Goal: Information Seeking & Learning: Find specific fact

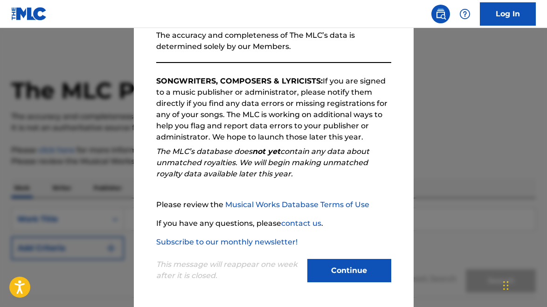
scroll to position [120, 0]
click at [356, 273] on button "Continue" at bounding box center [349, 270] width 84 height 23
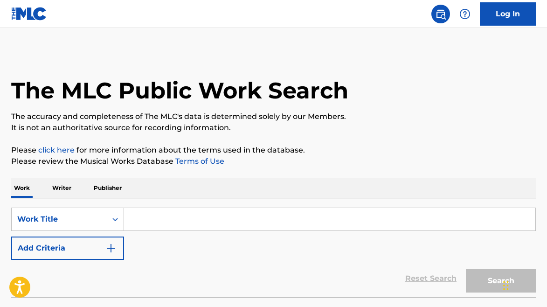
drag, startPoint x: 194, startPoint y: 209, endPoint x: 187, endPoint y: 211, distance: 7.4
click at [193, 210] on input "Search Form" at bounding box center [329, 219] width 411 height 22
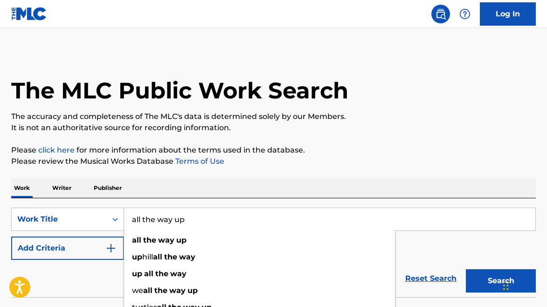
type input "all the way up"
click at [329, 178] on div "Work Writer Publisher" at bounding box center [273, 188] width 524 height 20
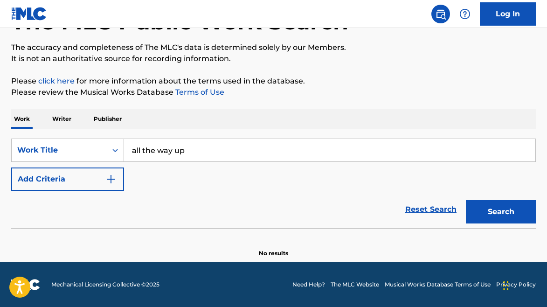
scroll to position [69, 0]
click at [85, 180] on button "Add Criteria" at bounding box center [67, 178] width 113 height 23
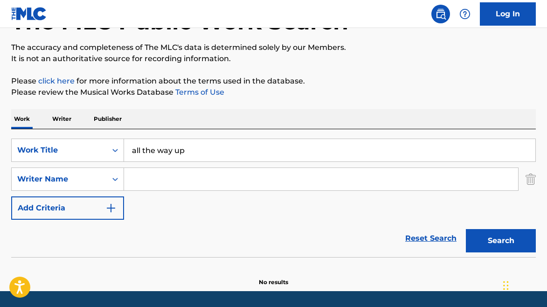
click at [141, 185] on input "Search Form" at bounding box center [321, 179] width 394 height 22
click at [493, 229] on button "Search" at bounding box center [501, 240] width 70 height 23
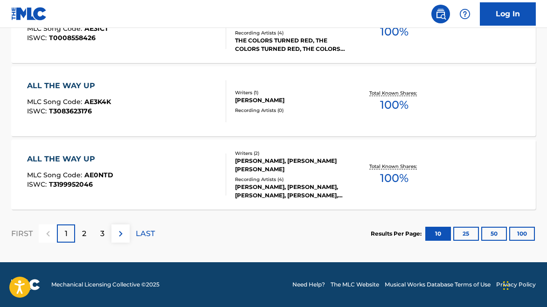
scroll to position [863, 0]
click at [460, 233] on button "25" at bounding box center [466, 233] width 26 height 14
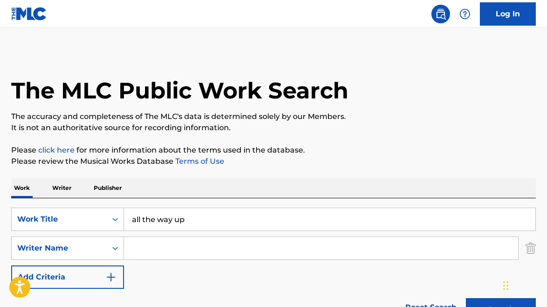
scroll to position [0, 0]
click at [169, 248] on input "Search Form" at bounding box center [321, 248] width 394 height 22
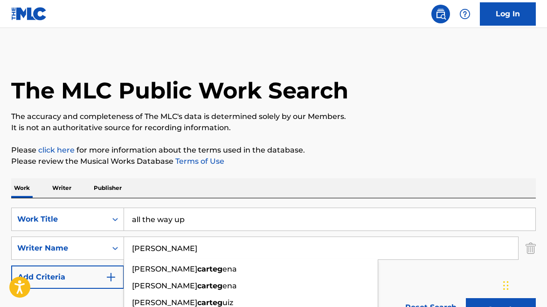
drag, startPoint x: 170, startPoint y: 248, endPoint x: 176, endPoint y: 285, distance: 37.3
click at [176, 285] on span "[PERSON_NAME]" at bounding box center [164, 285] width 65 height 9
click at [138, 248] on input "[PERSON_NAME]" at bounding box center [321, 248] width 394 height 22
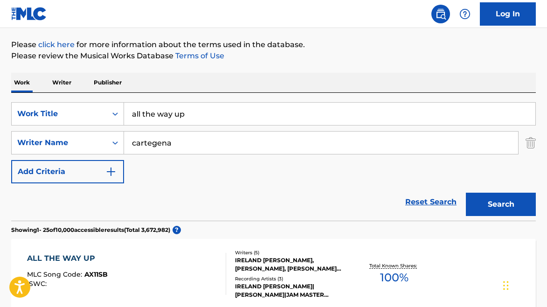
scroll to position [108, 0]
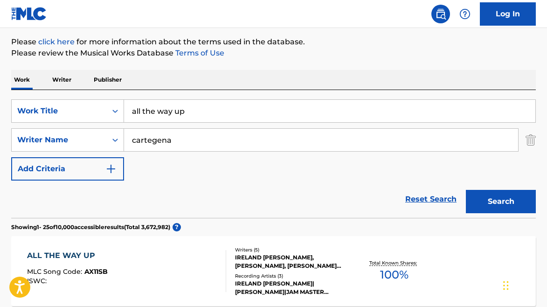
click at [488, 197] on button "Search" at bounding box center [501, 201] width 70 height 23
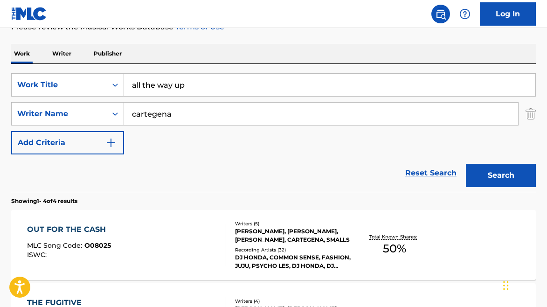
scroll to position [125, 0]
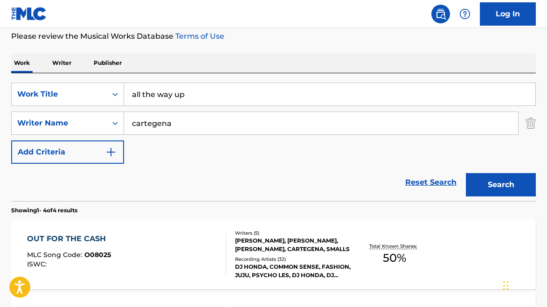
click at [151, 123] on input "cartegena" at bounding box center [321, 123] width 394 height 22
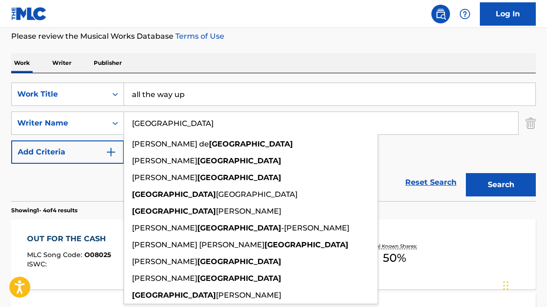
type input "[GEOGRAPHIC_DATA]"
click at [500, 185] on button "Search" at bounding box center [501, 184] width 70 height 23
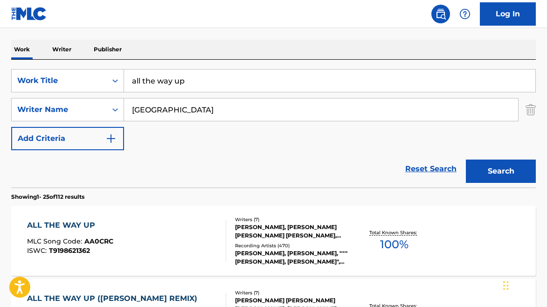
scroll to position [147, 0]
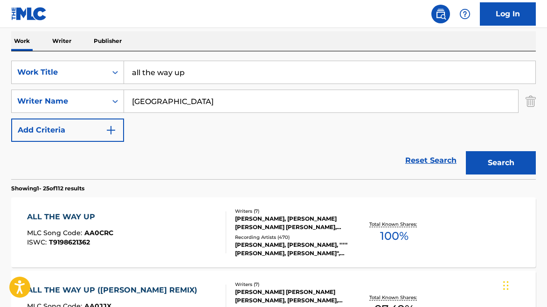
click at [74, 216] on div "ALL THE WAY UP" at bounding box center [70, 216] width 86 height 11
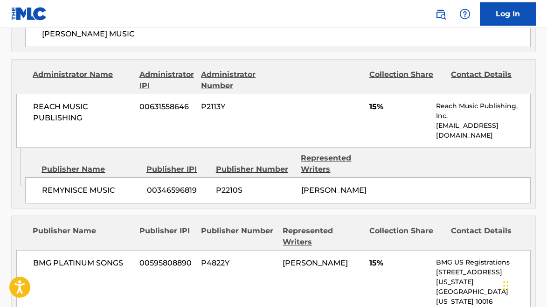
scroll to position [1796, 0]
